Goal: Task Accomplishment & Management: Use online tool/utility

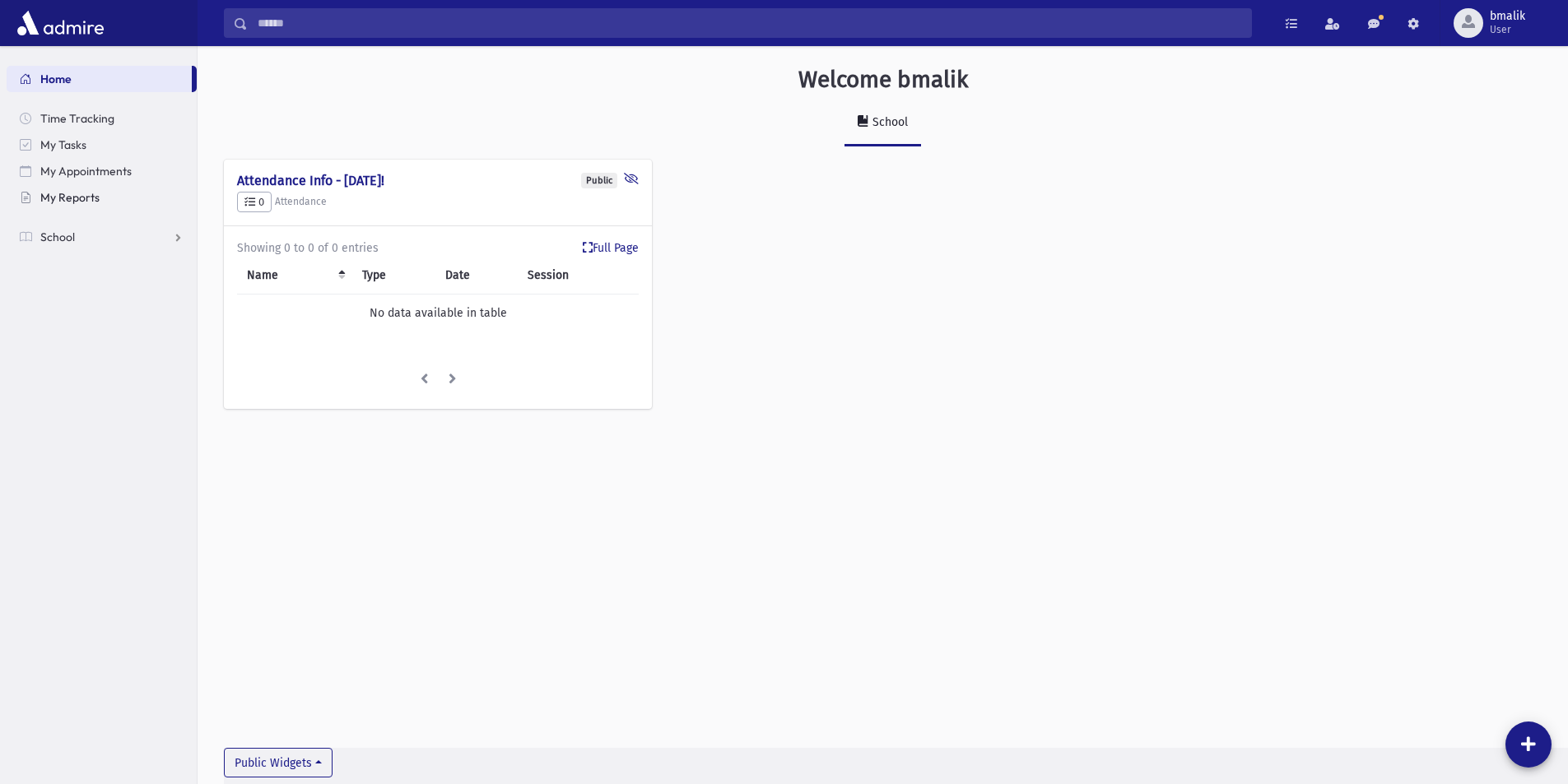
click at [84, 195] on span "My Reports" at bounding box center [69, 198] width 59 height 15
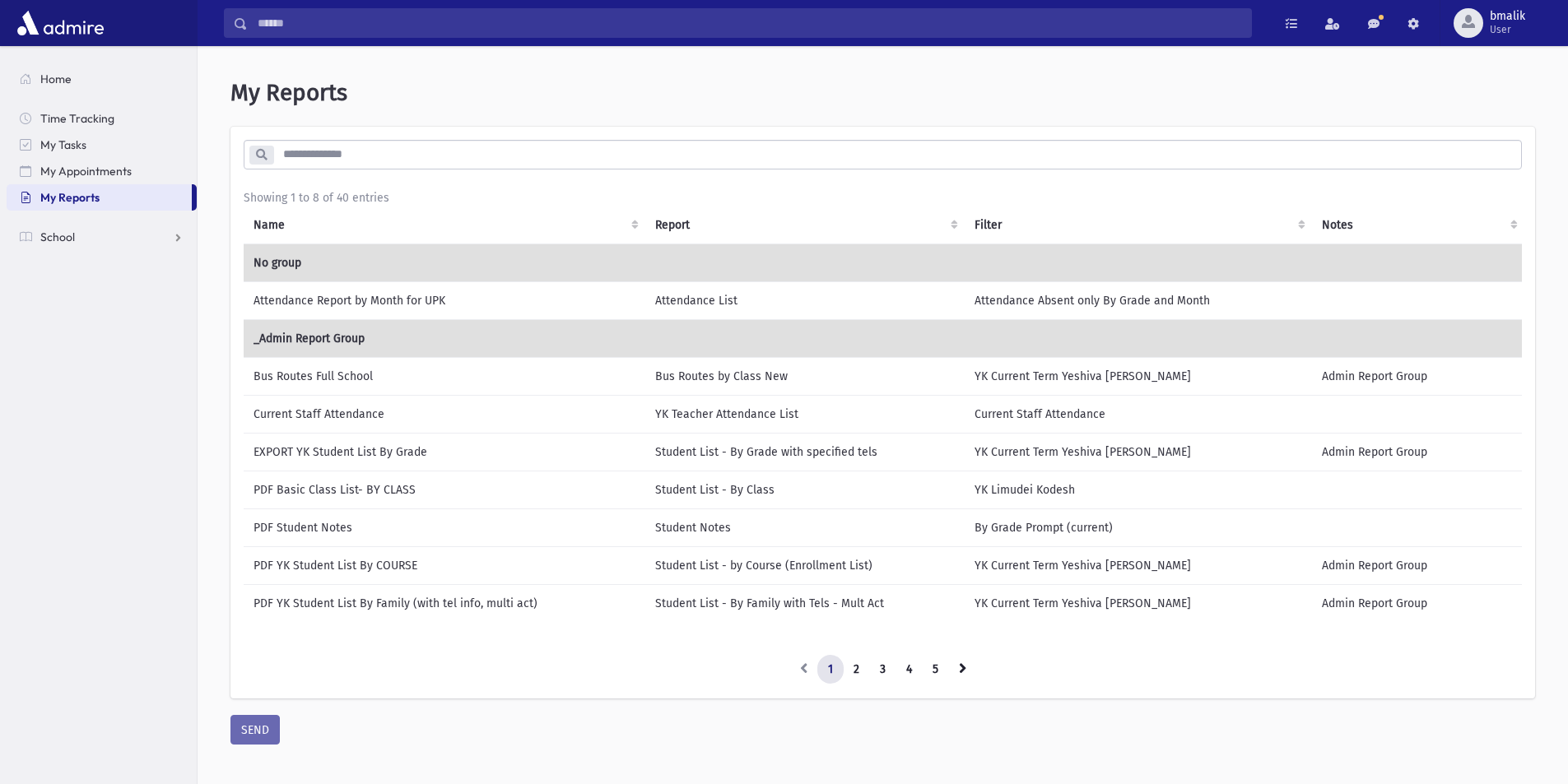
click at [1459, 162] on input "search" at bounding box center [898, 155] width 1248 height 30
click at [857, 668] on link "2" at bounding box center [856, 670] width 27 height 30
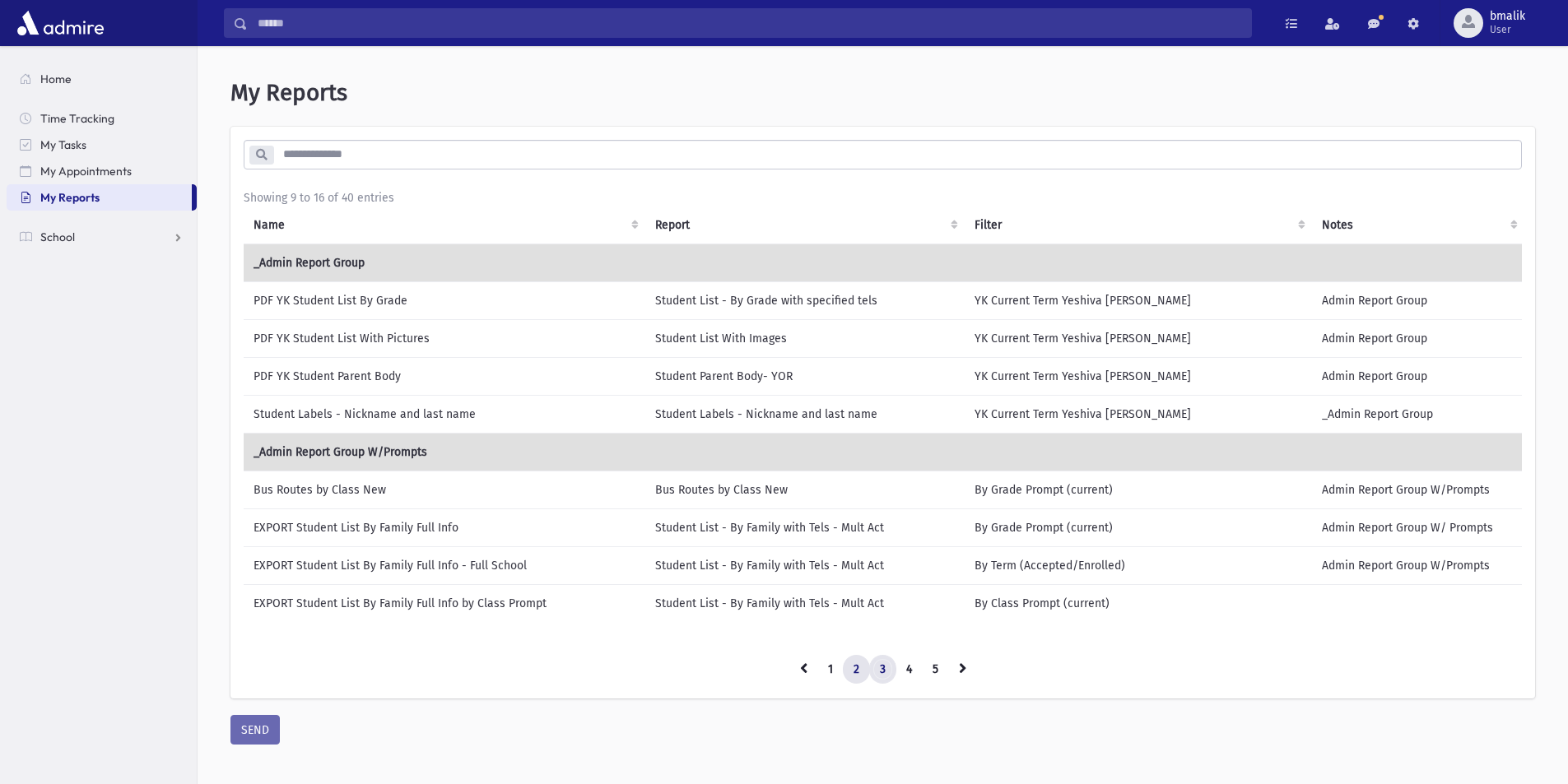
click at [883, 677] on link "3" at bounding box center [883, 670] width 27 height 30
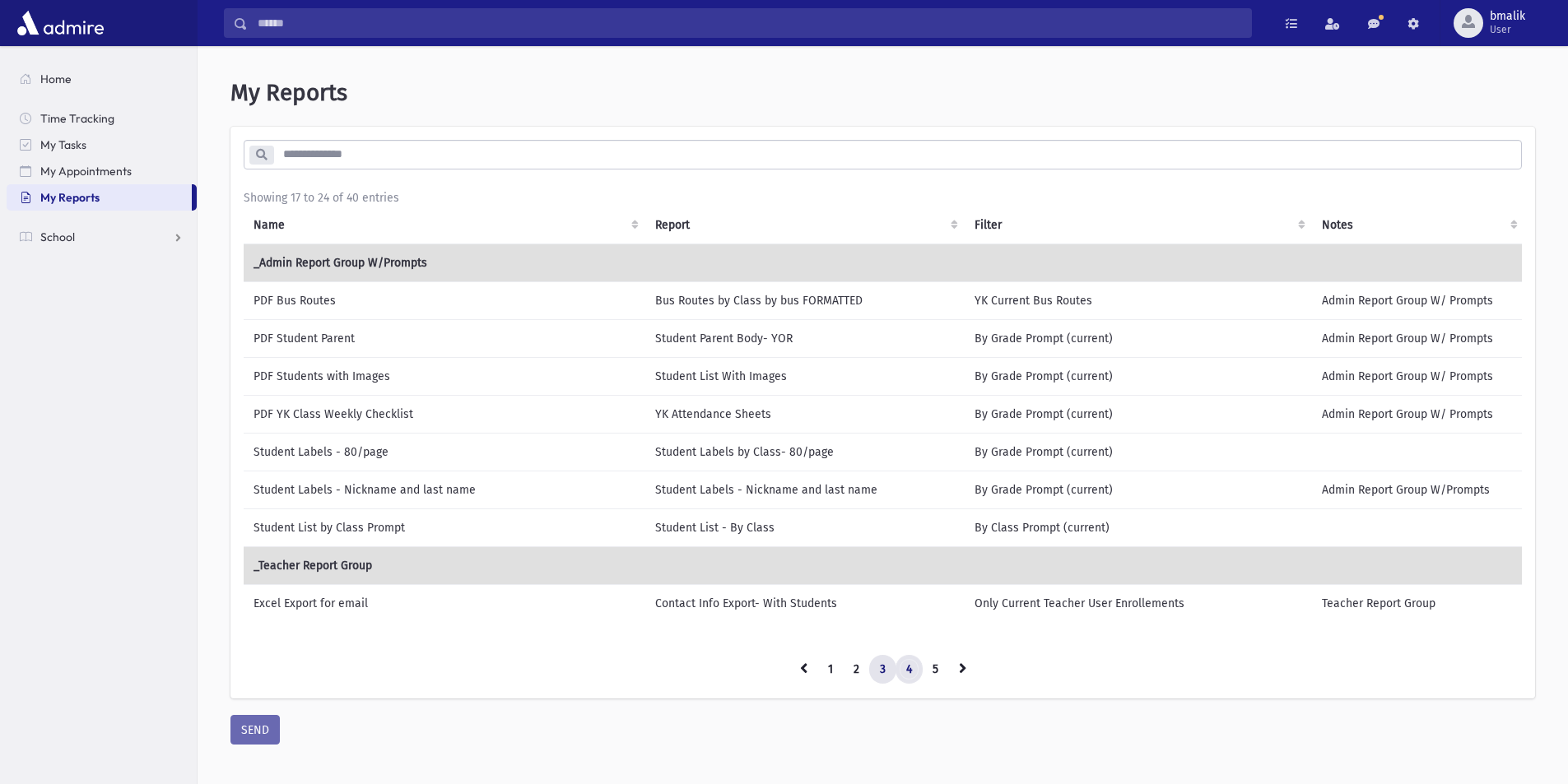
click at [912, 684] on link "4" at bounding box center [909, 670] width 27 height 30
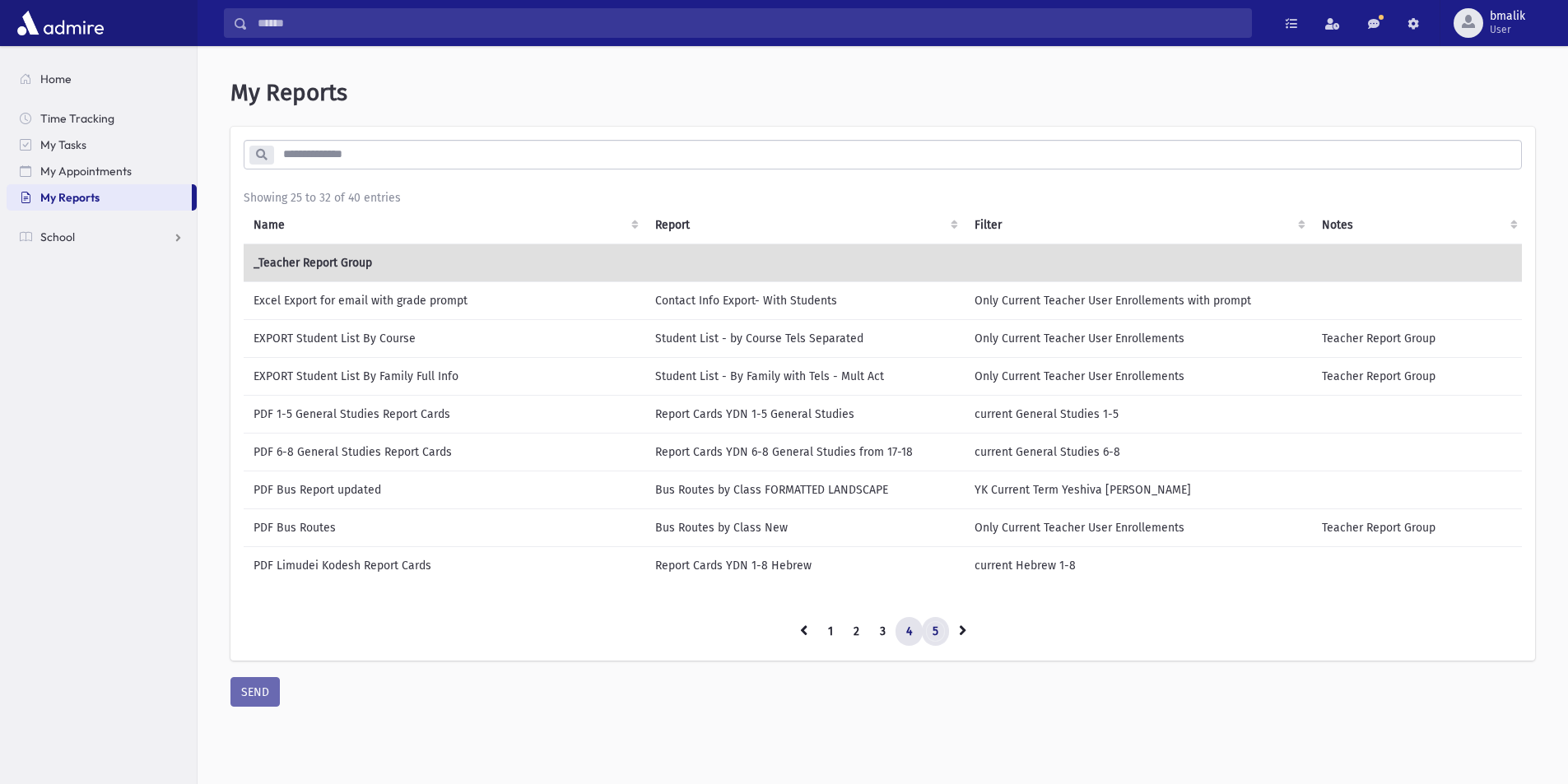
click at [931, 647] on link "5" at bounding box center [935, 632] width 27 height 30
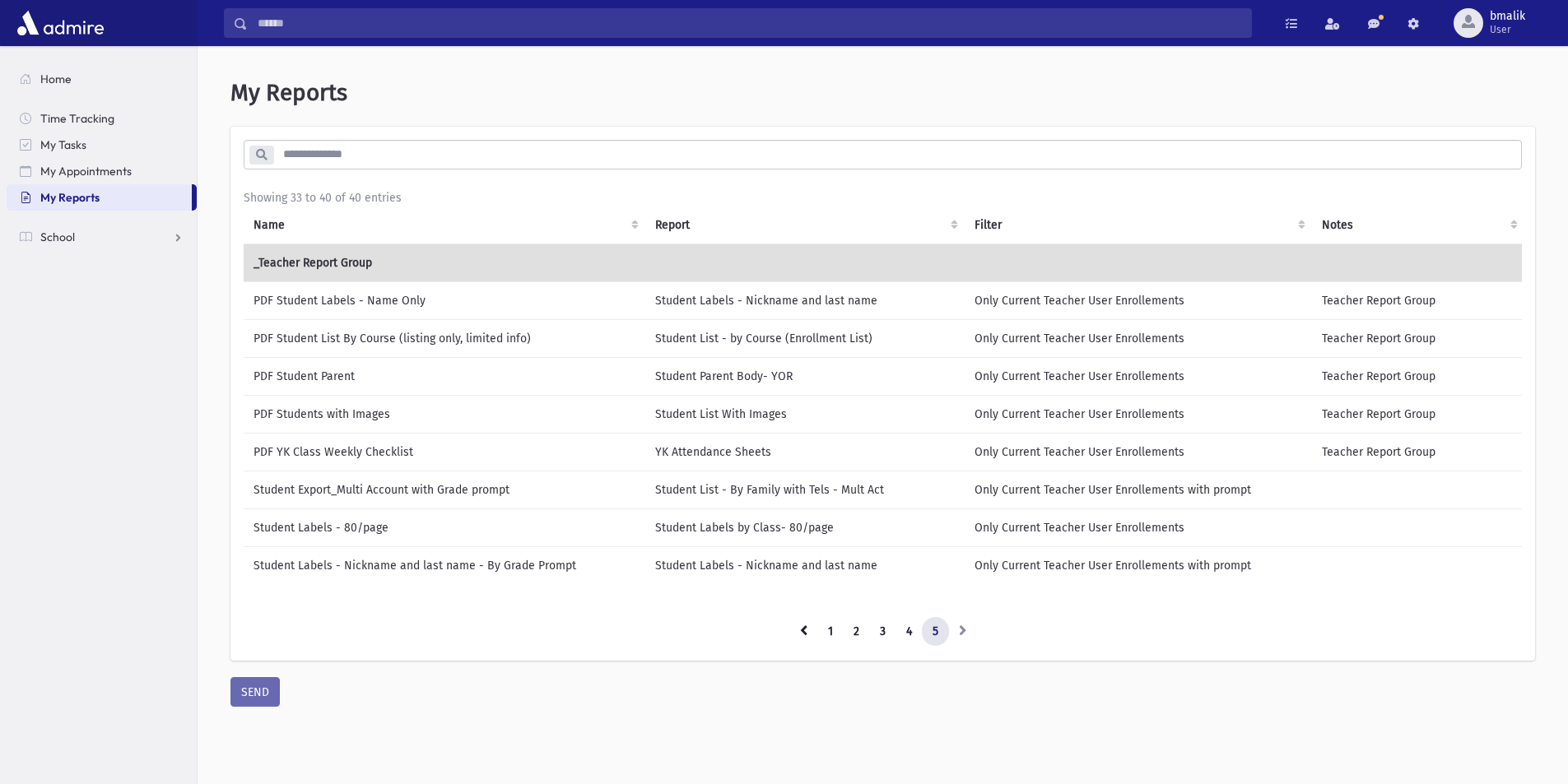
click at [974, 641] on li at bounding box center [963, 632] width 28 height 30
click at [791, 647] on link at bounding box center [804, 632] width 29 height 30
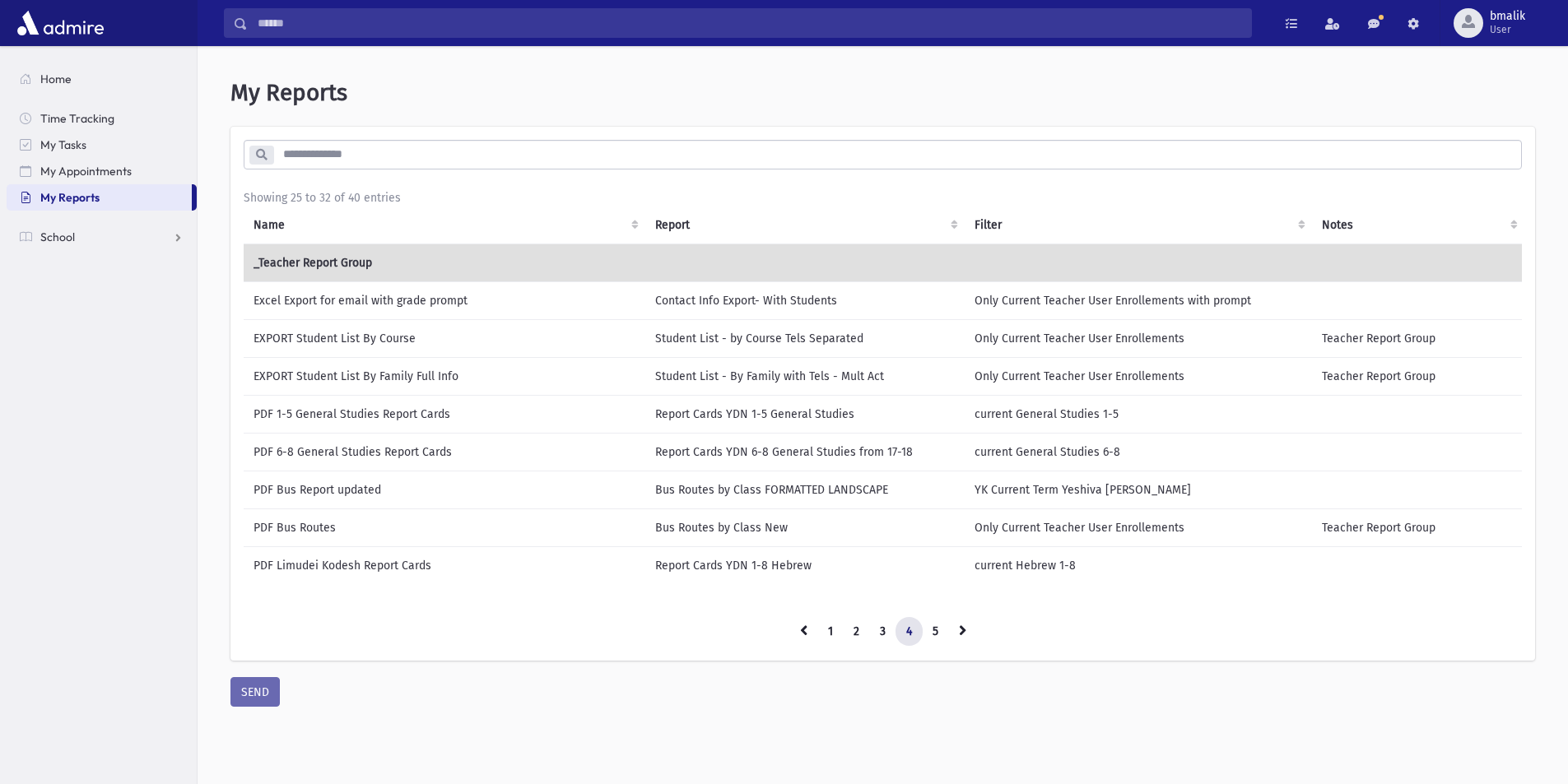
click at [791, 647] on link at bounding box center [804, 632] width 29 height 30
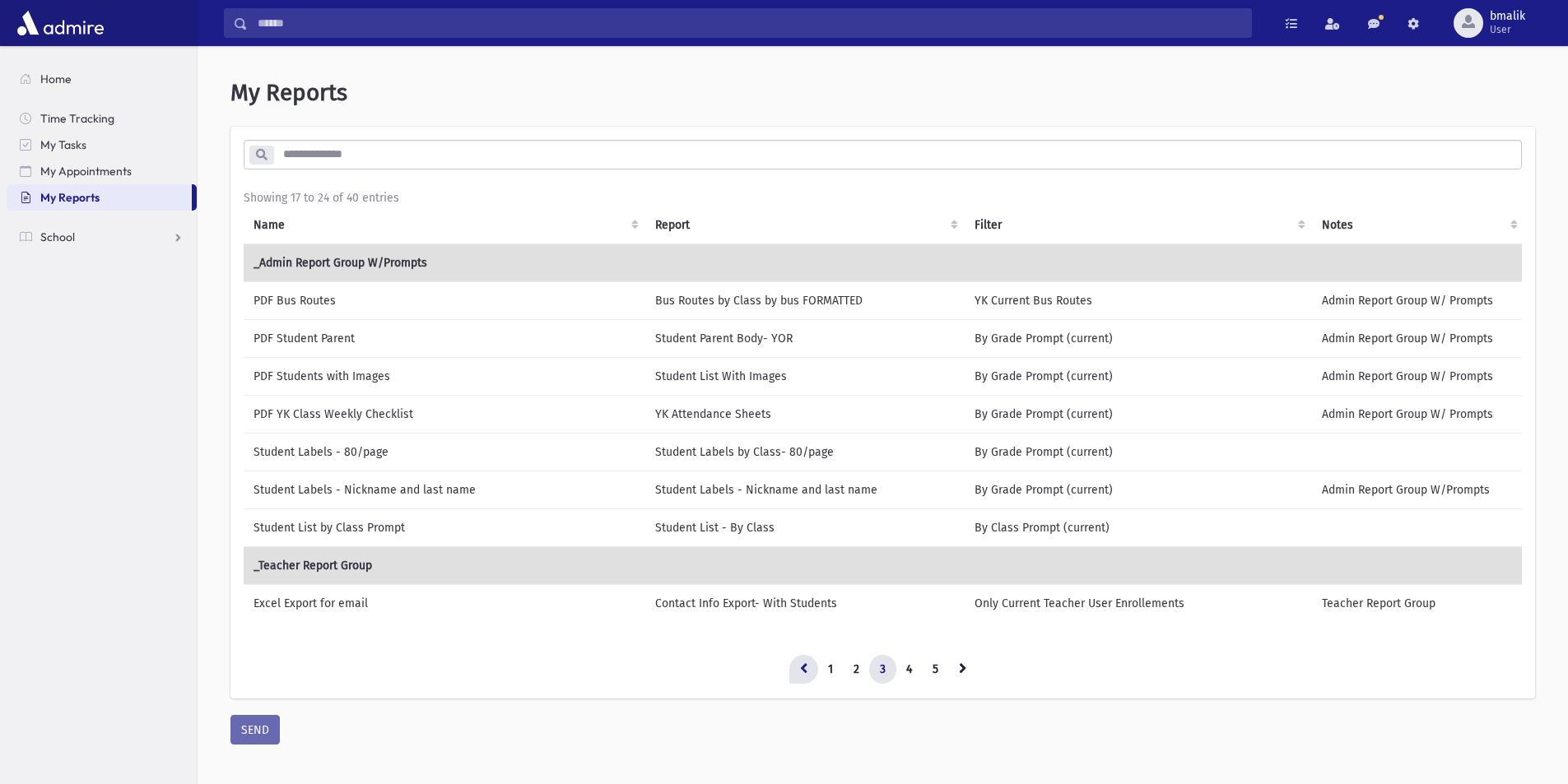
click at [806, 673] on icon at bounding box center [804, 668] width 7 height 12
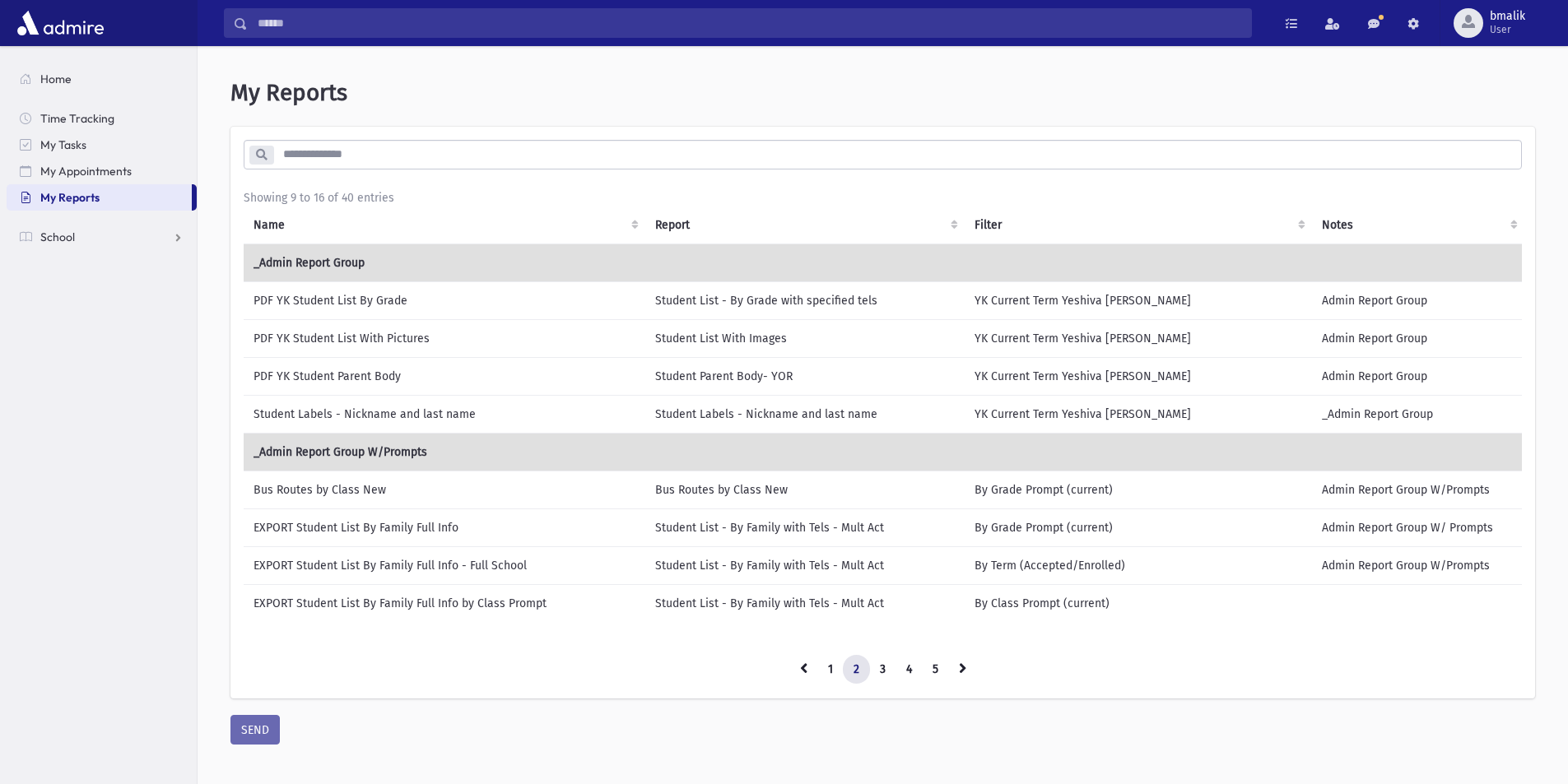
click at [362, 156] on input "search" at bounding box center [898, 155] width 1248 height 30
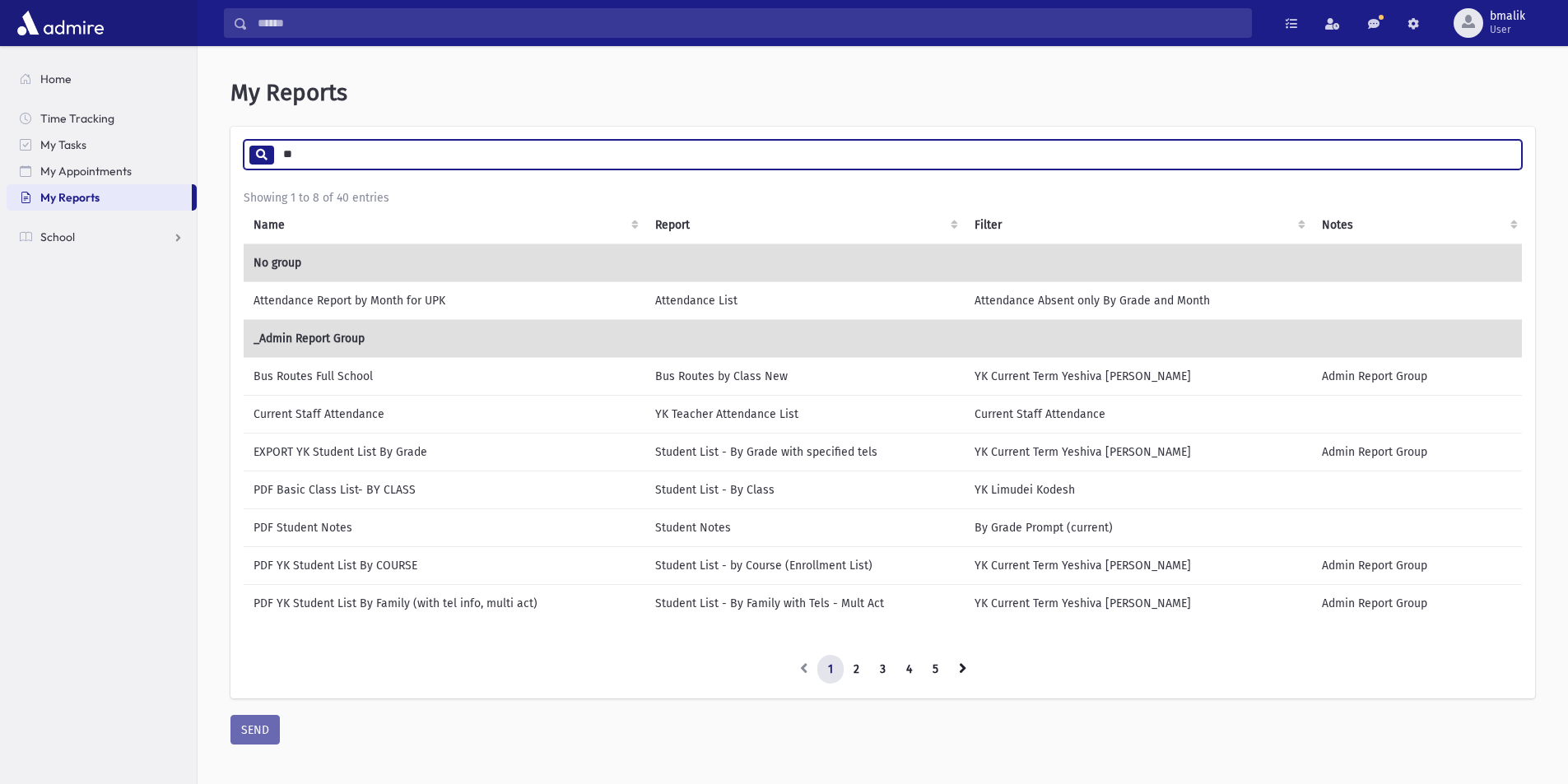
type input "*"
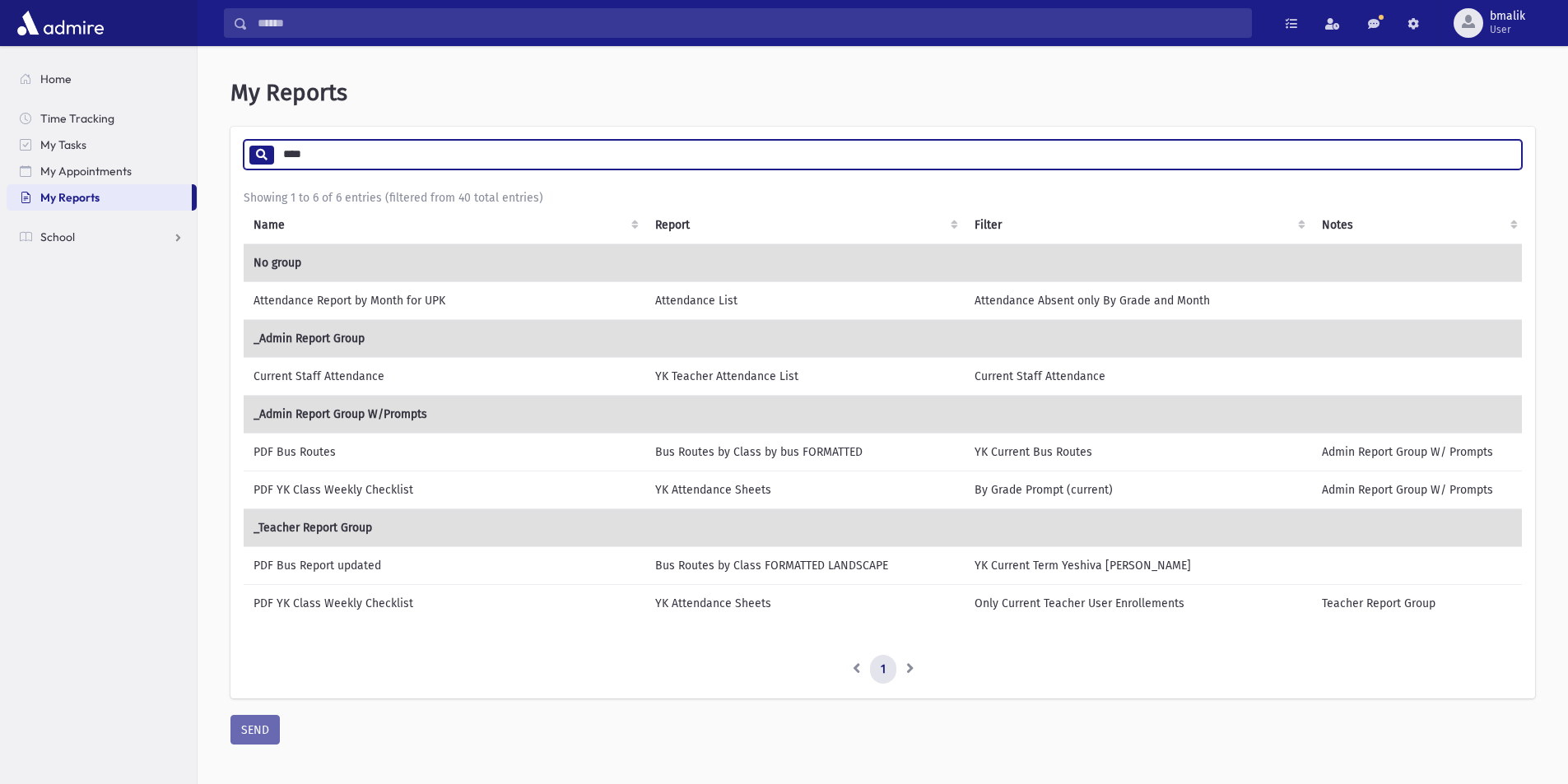
type input "****"
click at [461, 493] on td "PDF YK Class Weekly Checklist" at bounding box center [444, 490] width 402 height 38
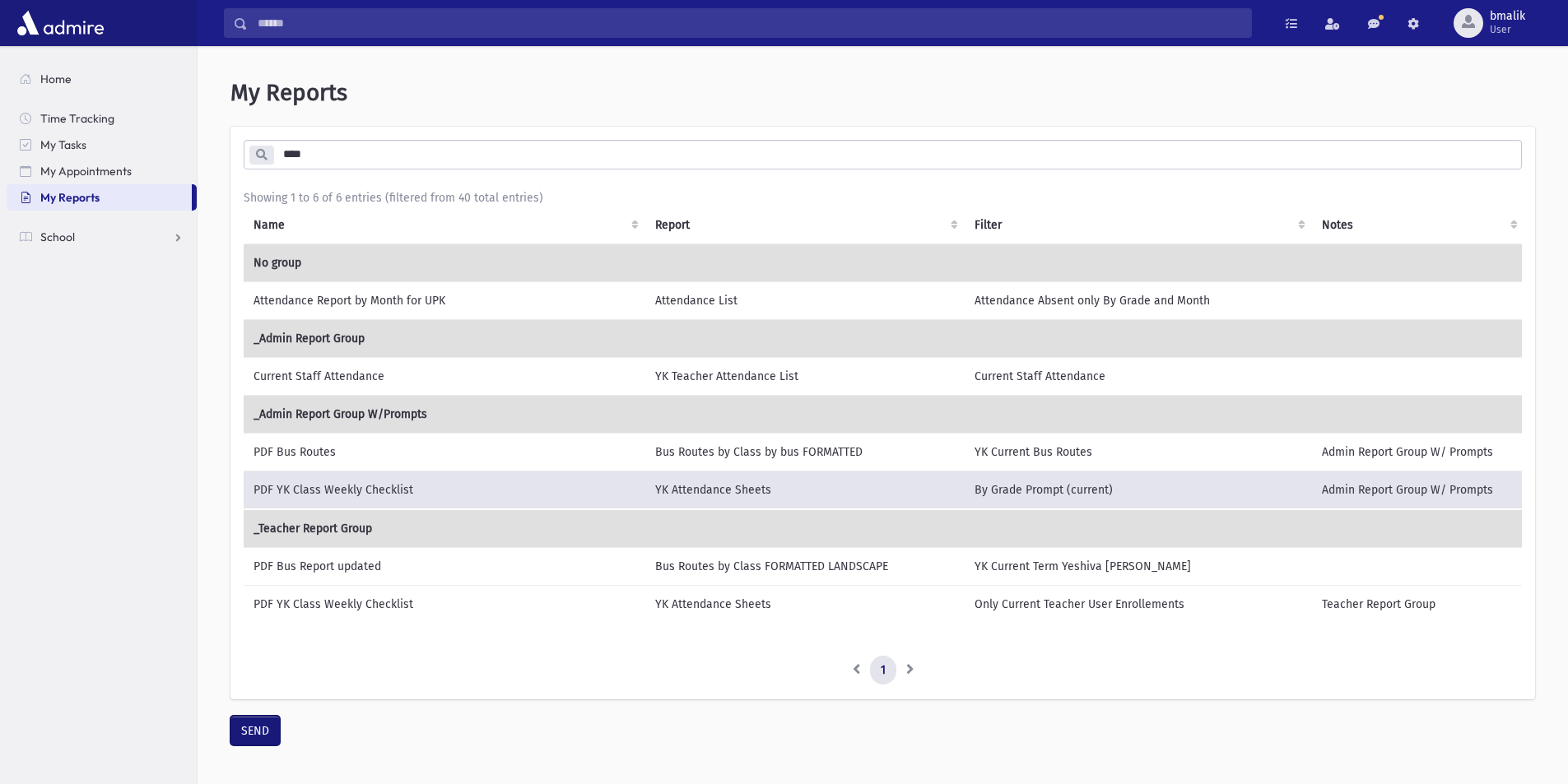
click at [255, 737] on button "SEND" at bounding box center [255, 731] width 49 height 30
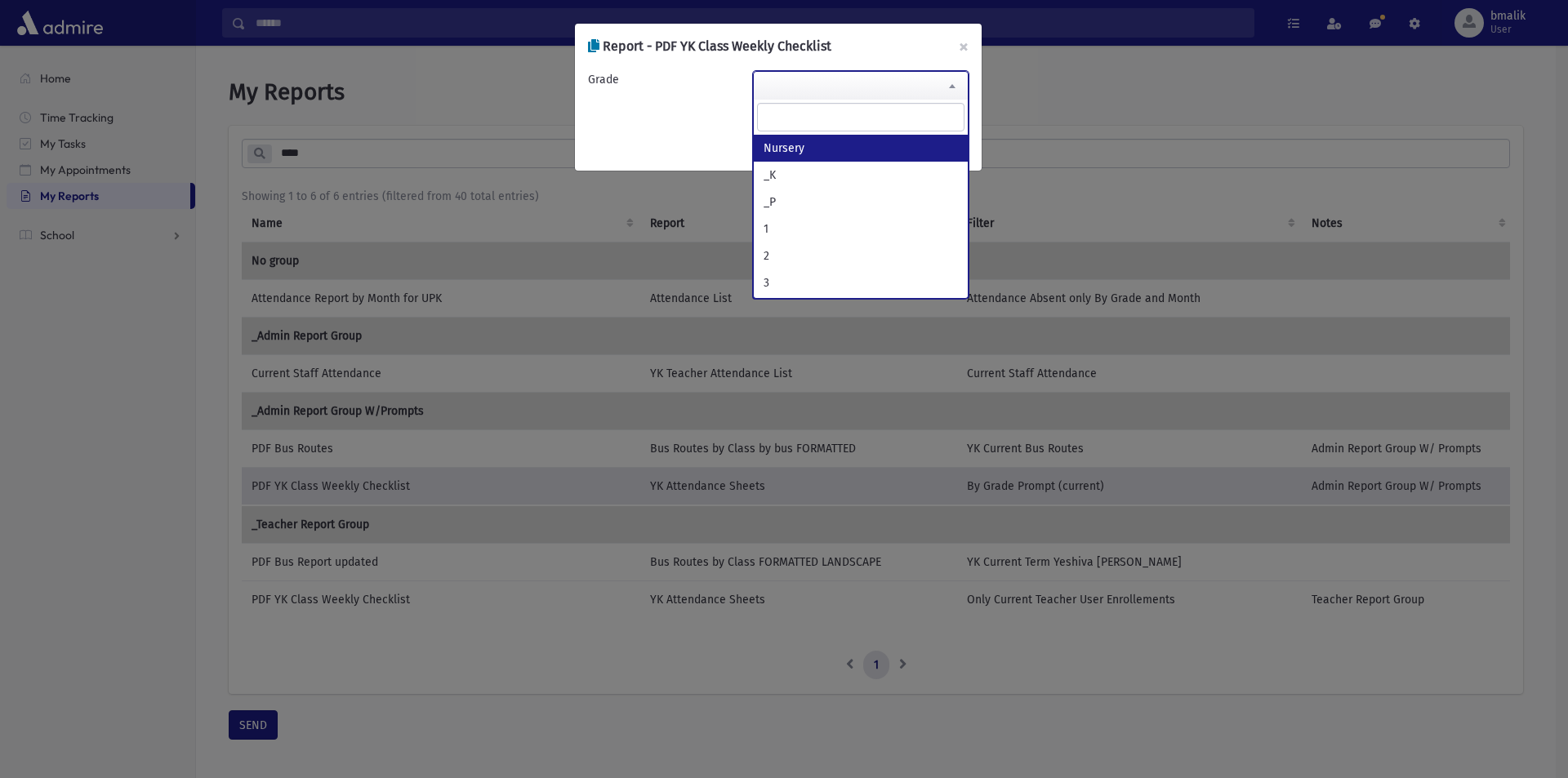
click at [952, 92] on span at bounding box center [952, 86] width 33 height 28
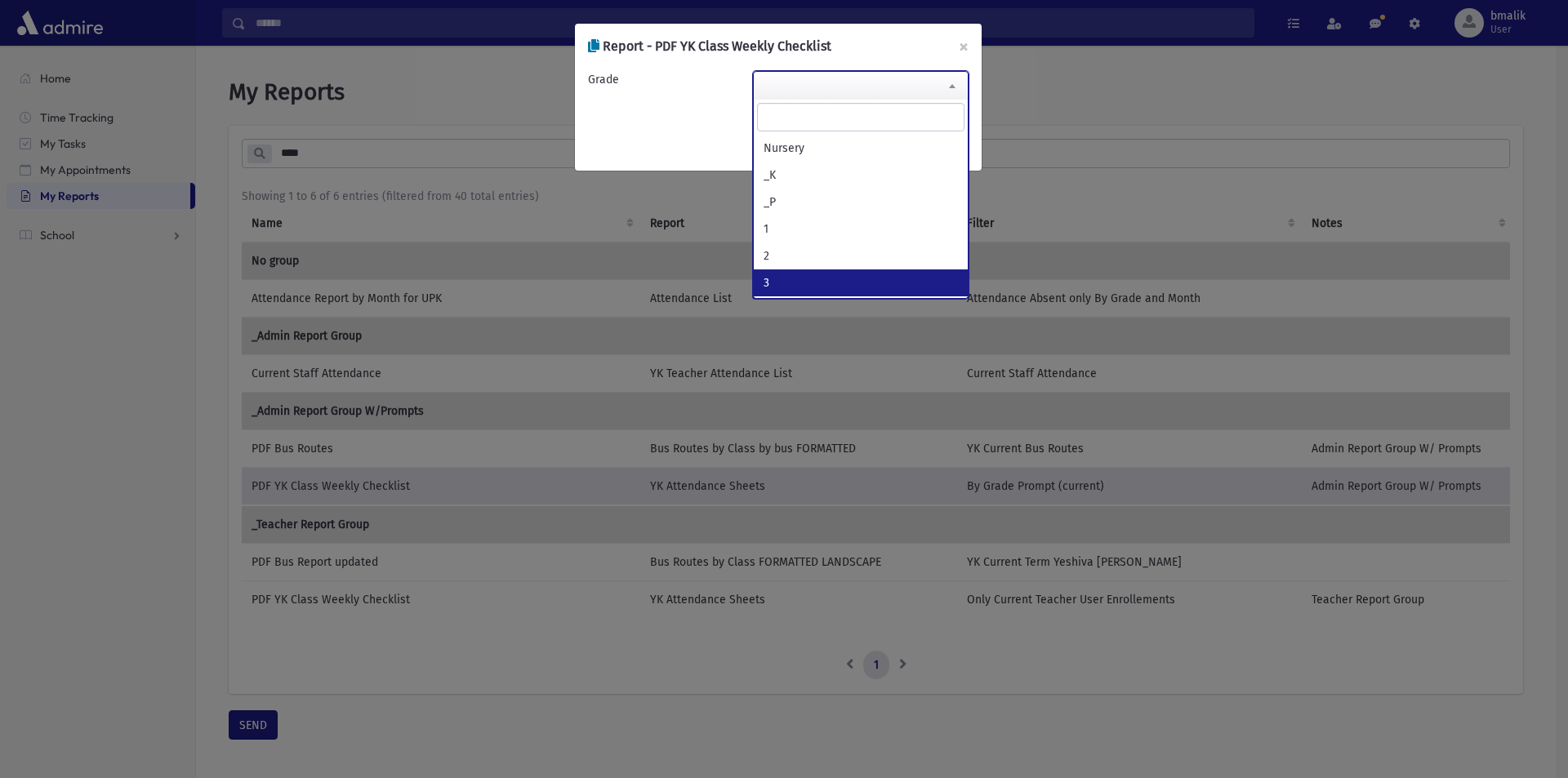
select select "*"
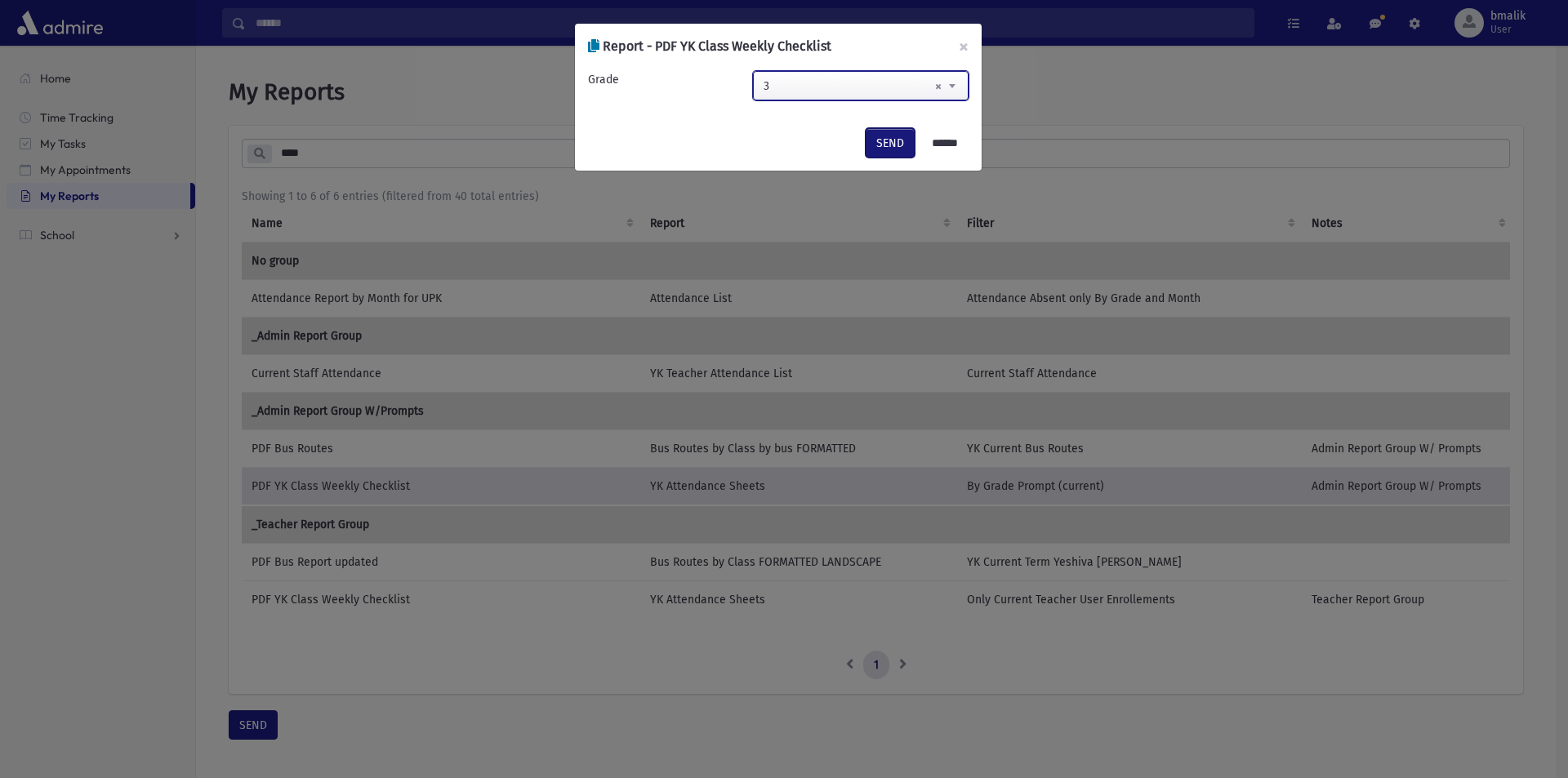
click at [895, 149] on button "SEND" at bounding box center [890, 143] width 49 height 30
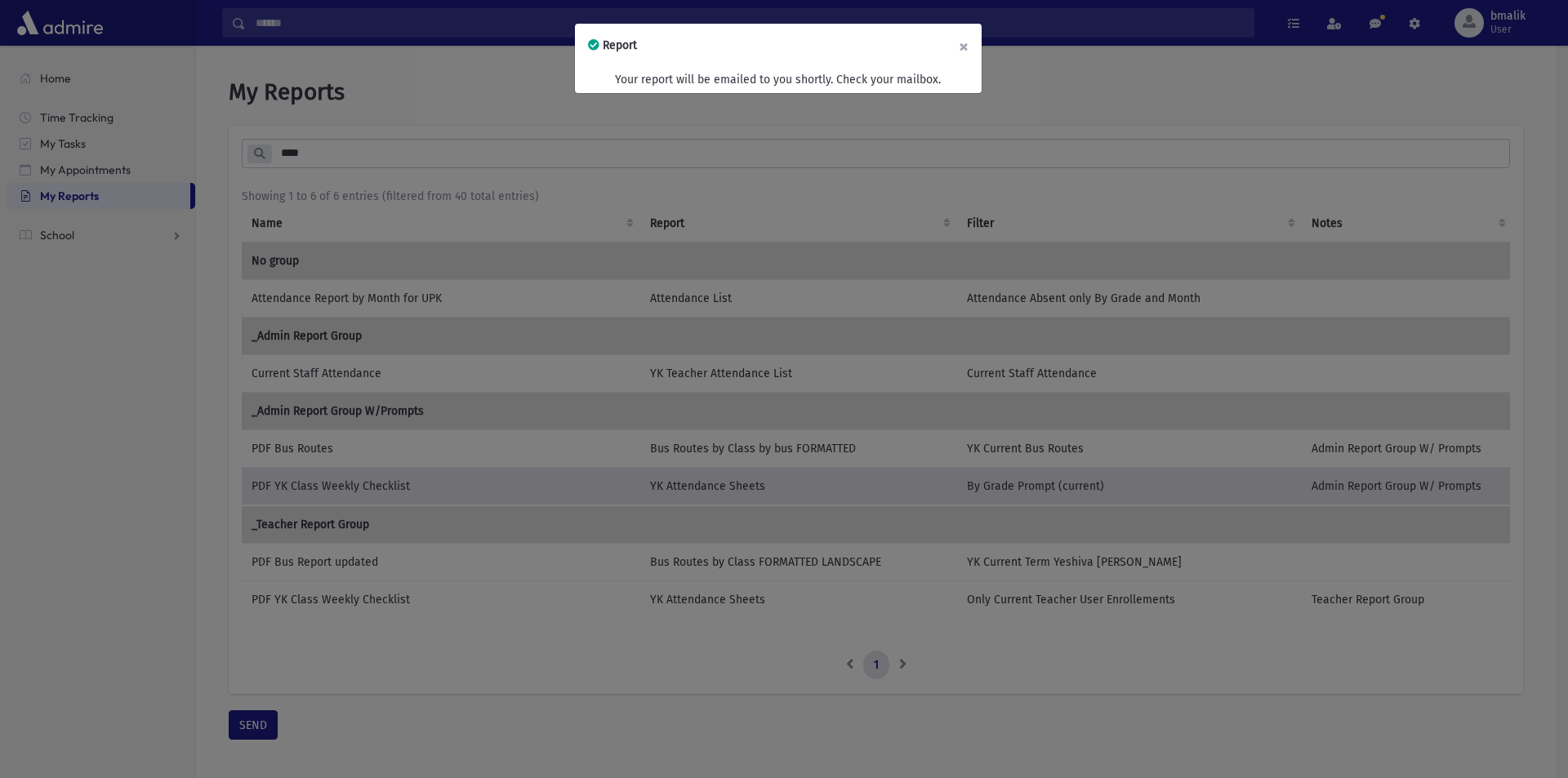
click at [961, 44] on button "×" at bounding box center [964, 46] width 36 height 45
